Goal: Task Accomplishment & Management: Manage account settings

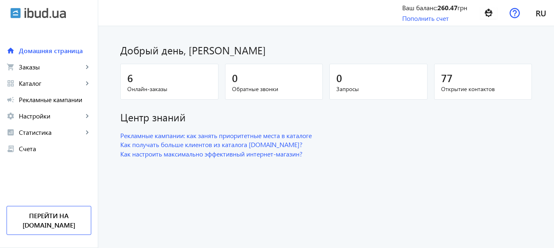
click at [332, 50] on h1 "Добрый день, Кравчук Ігор" at bounding box center [326, 50] width 412 height 14
click at [38, 70] on span "Заказы" at bounding box center [51, 67] width 64 height 8
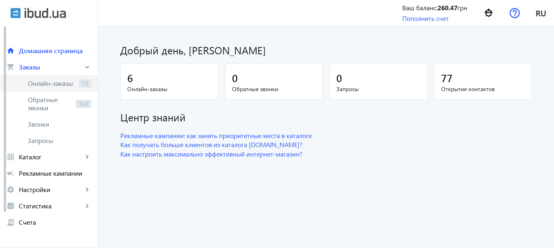
click at [49, 82] on span "Онлайн-заказы" at bounding box center [52, 83] width 48 height 8
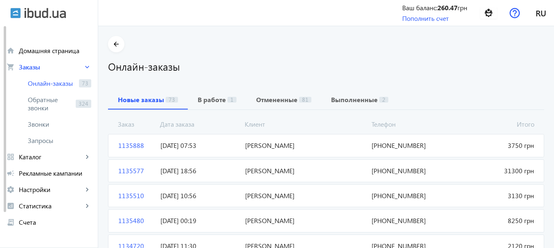
click at [303, 146] on span "Романенков Олексій Дмитрович" at bounding box center [305, 145] width 127 height 9
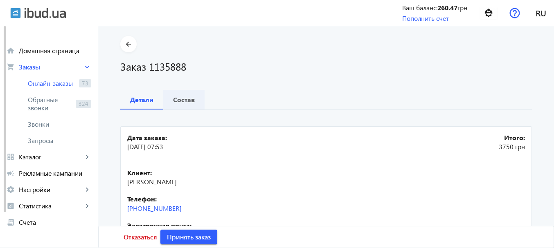
click at [189, 103] on b "Состав" at bounding box center [184, 100] width 22 height 7
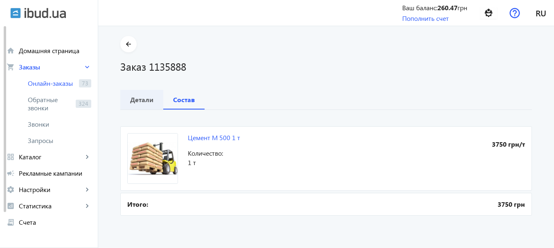
click at [145, 99] on b "Детали" at bounding box center [141, 100] width 23 height 7
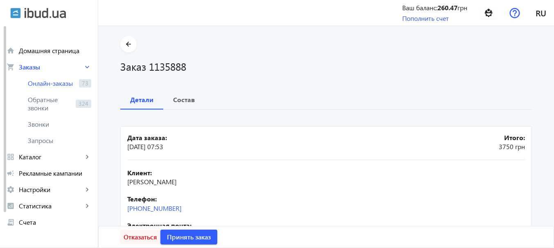
click at [146, 234] on span "Отказаться" at bounding box center [141, 237] width 34 height 9
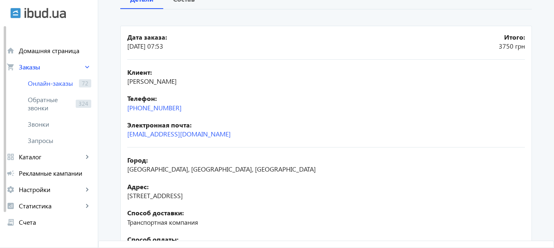
scroll to position [198, 0]
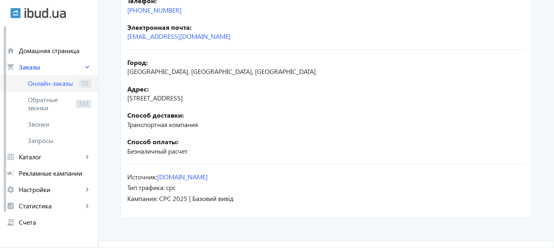
click at [61, 83] on span "Онлайн-заказы" at bounding box center [52, 83] width 48 height 8
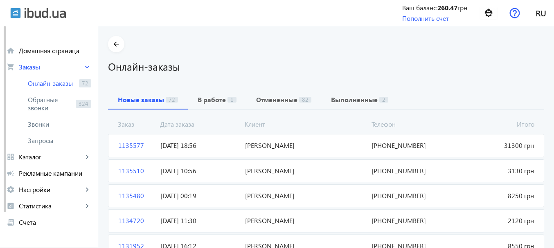
click at [250, 147] on span "Едуард Тарахонич" at bounding box center [305, 145] width 127 height 9
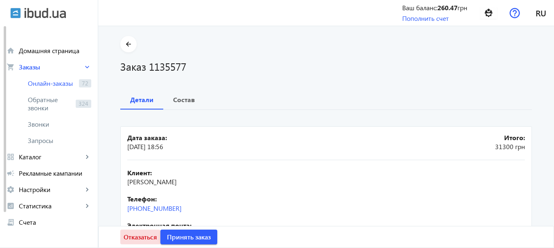
click at [136, 237] on span "Отказаться" at bounding box center [141, 237] width 34 height 9
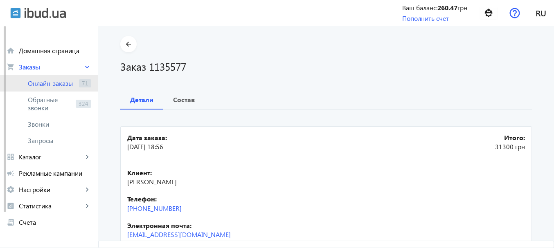
click at [53, 78] on link "Онлайн-заказы 71" at bounding box center [49, 83] width 98 height 16
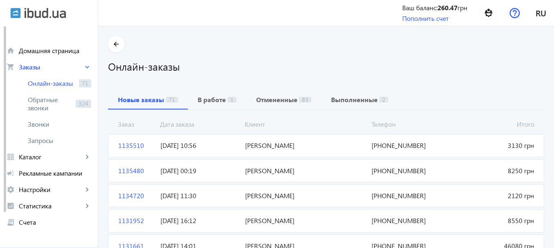
click at [281, 149] on span "Капинус Геннадий Николаевич" at bounding box center [305, 145] width 127 height 9
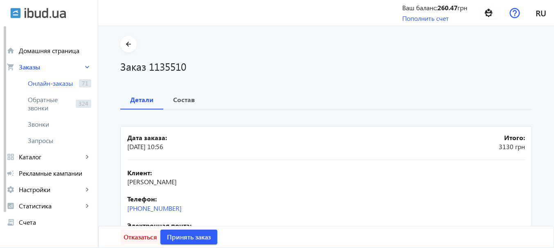
click at [139, 236] on span "Отказаться" at bounding box center [141, 237] width 34 height 9
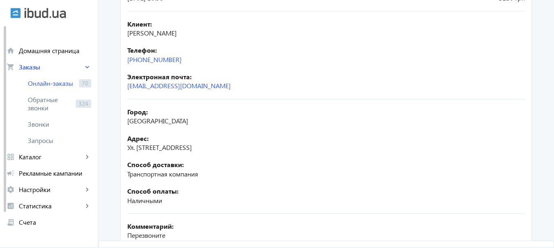
scroll to position [233, 0]
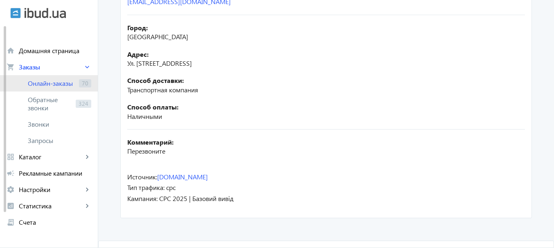
click at [50, 83] on span "Онлайн-заказы" at bounding box center [52, 83] width 48 height 8
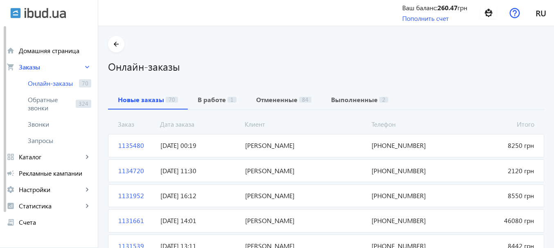
click at [183, 142] on span "17.09.2025 00:19" at bounding box center [199, 145] width 84 height 9
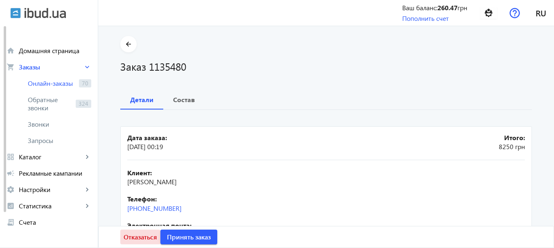
click at [137, 238] on span "Отказаться" at bounding box center [141, 237] width 34 height 9
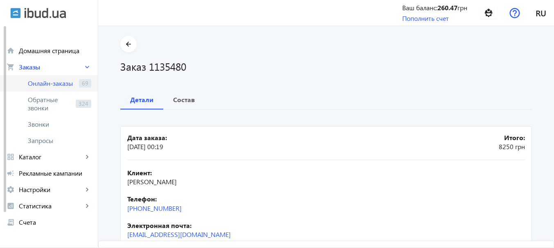
click at [67, 84] on span "Онлайн-заказы" at bounding box center [52, 83] width 48 height 8
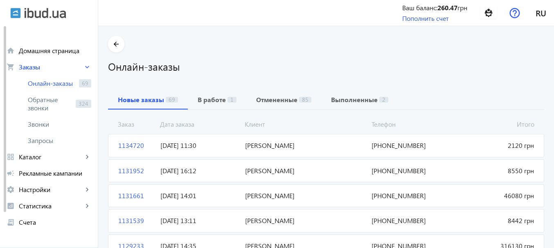
click at [246, 146] on span "Сергій Микитенко" at bounding box center [305, 145] width 127 height 9
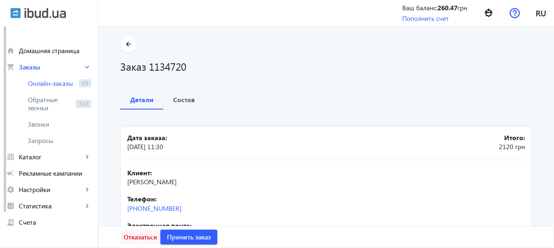
click at [128, 239] on span "Отказаться" at bounding box center [141, 237] width 34 height 9
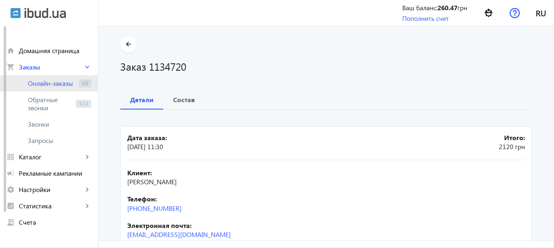
click at [37, 88] on link "Онлайн-заказы 68" at bounding box center [49, 83] width 98 height 16
